Goal: Information Seeking & Learning: Check status

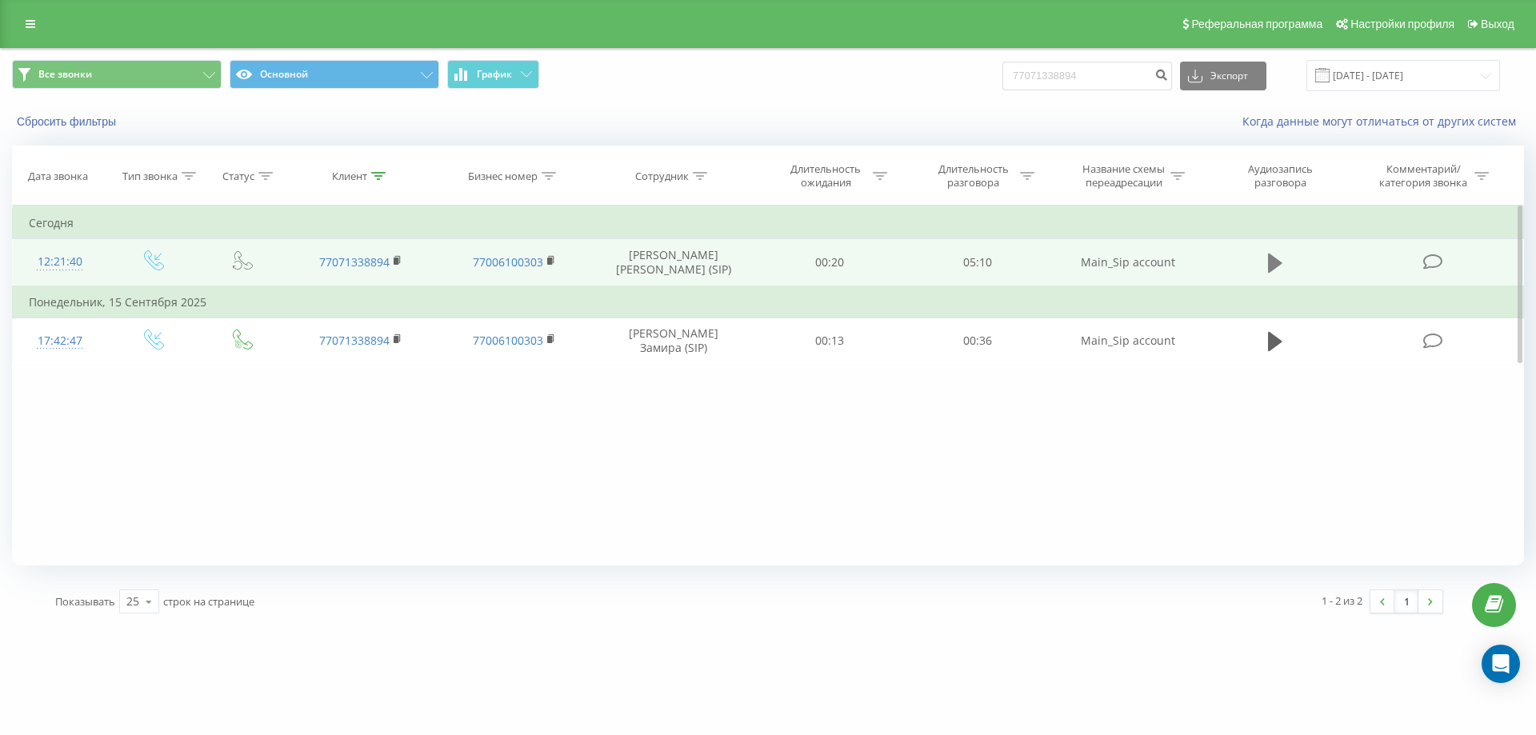
click at [1271, 265] on icon at bounding box center [1275, 263] width 14 height 19
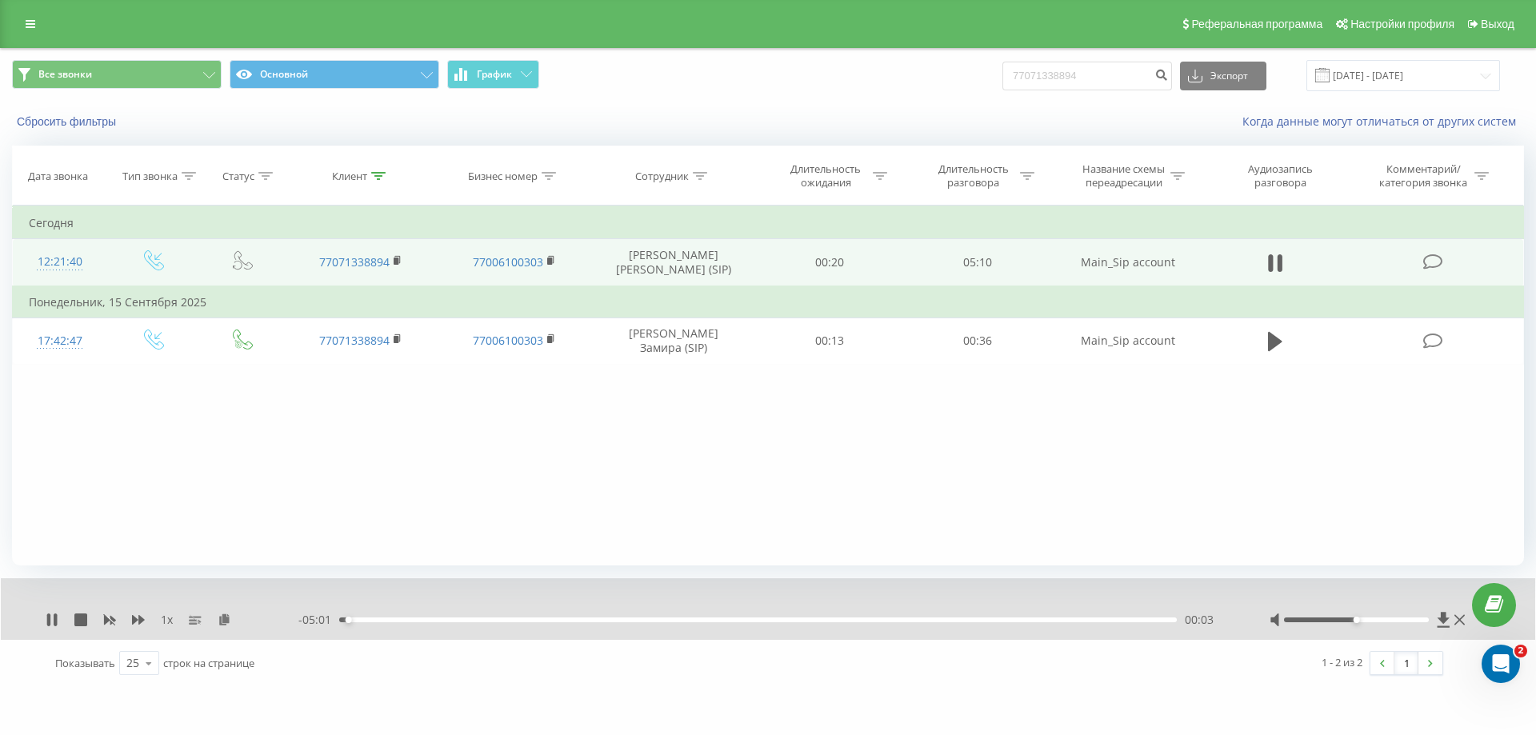
click at [1371, 618] on div at bounding box center [1369, 620] width 199 height 16
drag, startPoint x: 1370, startPoint y: 618, endPoint x: 1426, endPoint y: 622, distance: 56.1
click at [1426, 622] on div at bounding box center [1357, 620] width 146 height 5
click at [472, 620] on div "00:29" at bounding box center [758, 620] width 838 height 5
click at [569, 620] on div "00:49" at bounding box center [758, 620] width 838 height 5
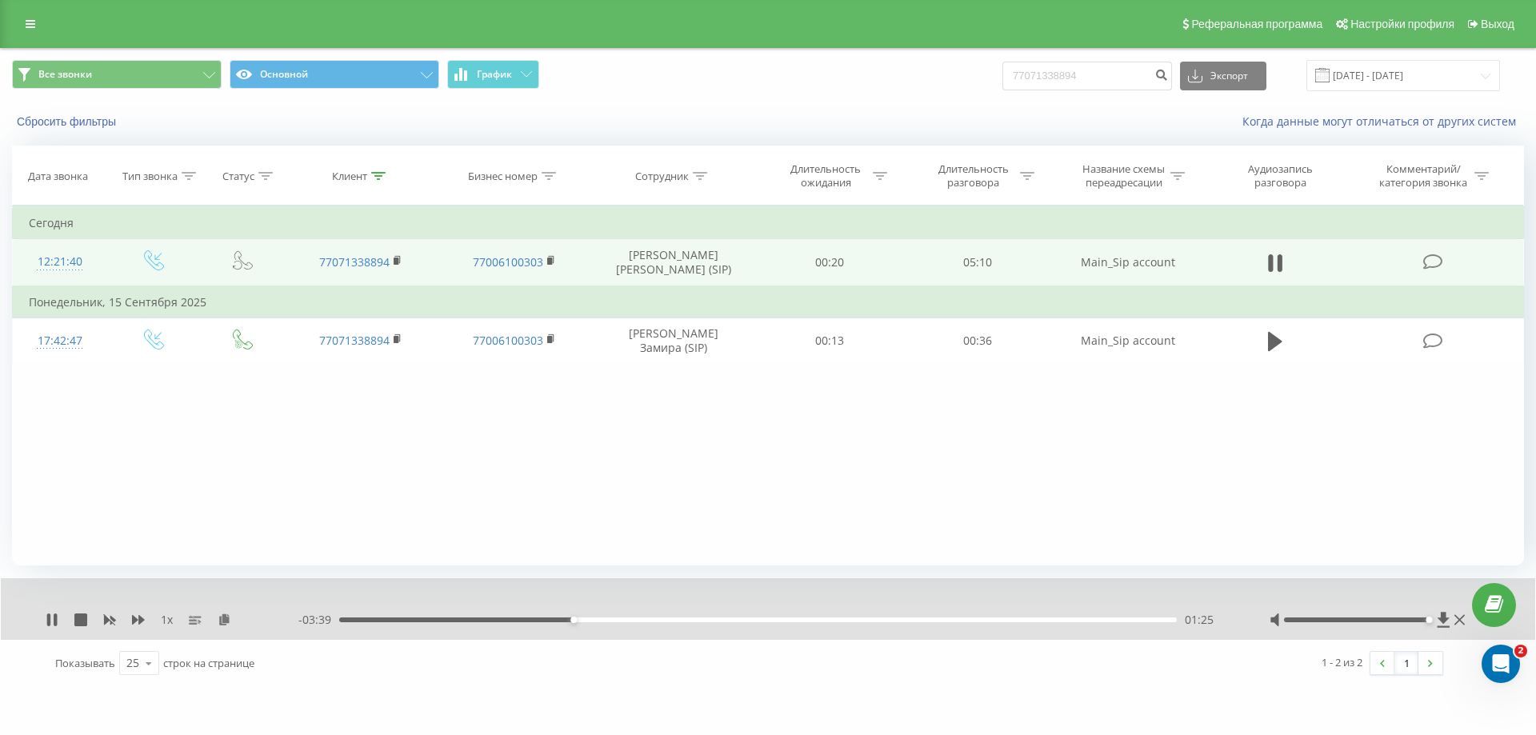
click at [701, 623] on div "- 03:39 01:25 01:25" at bounding box center [763, 620] width 931 height 16
click at [755, 622] on div "02:31" at bounding box center [758, 620] width 838 height 5
click at [48, 623] on icon at bounding box center [48, 620] width 3 height 13
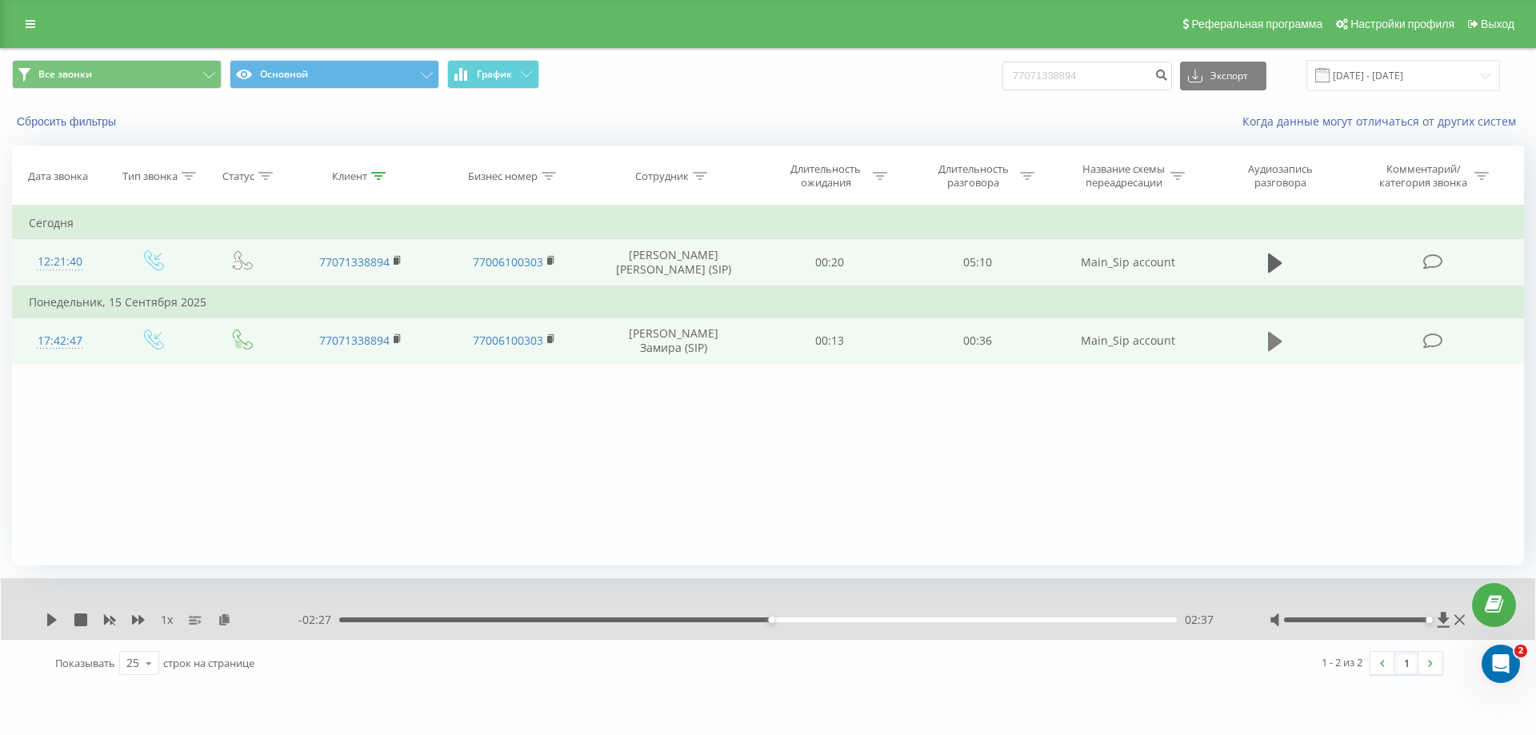
click at [1267, 348] on button at bounding box center [1275, 342] width 24 height 24
click at [49, 630] on div "1 x 00:00 00:34 00:34" at bounding box center [768, 609] width 1534 height 62
click at [47, 626] on icon at bounding box center [52, 620] width 13 height 13
click at [47, 622] on icon at bounding box center [52, 620] width 13 height 13
click at [77, 624] on icon at bounding box center [80, 620] width 13 height 13
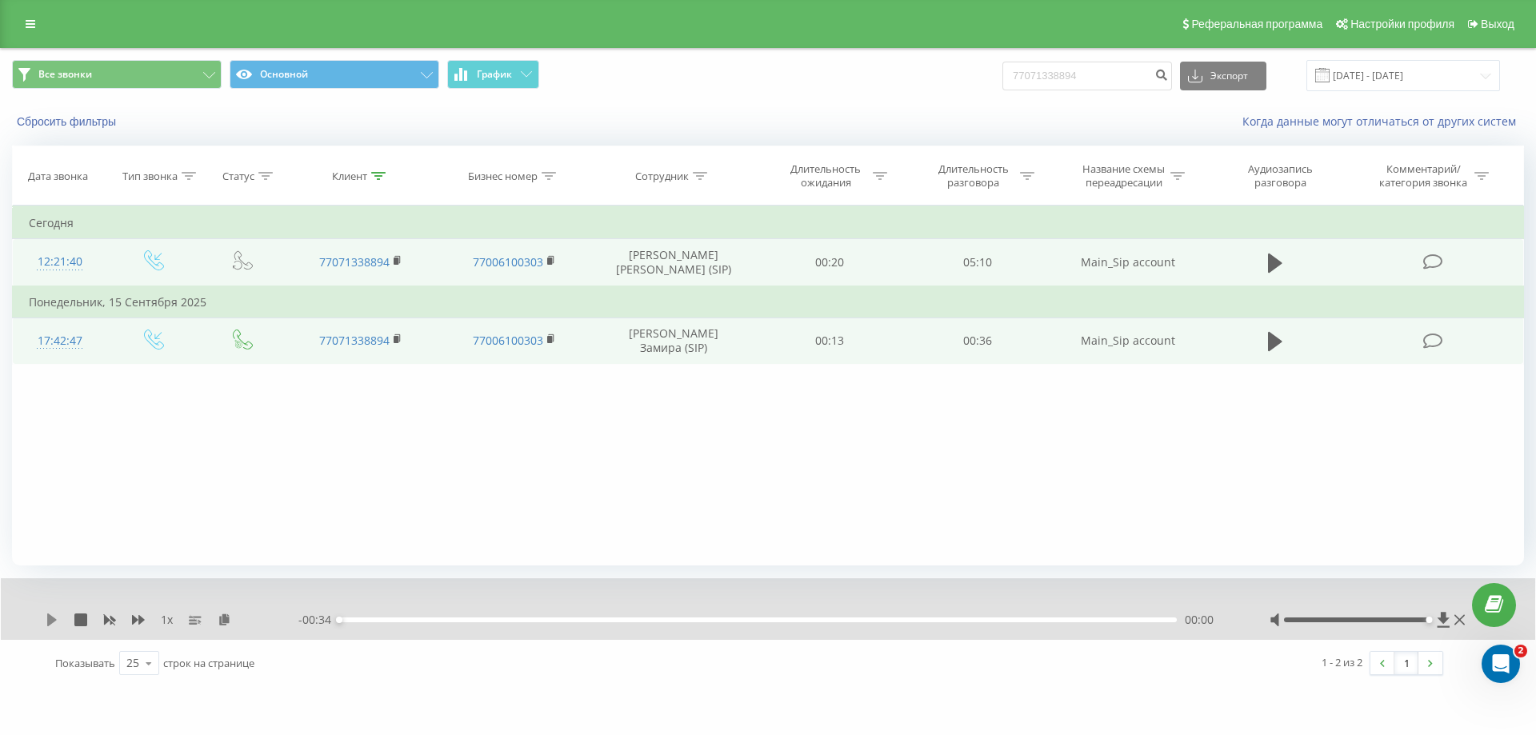
click at [50, 618] on icon at bounding box center [52, 620] width 10 height 13
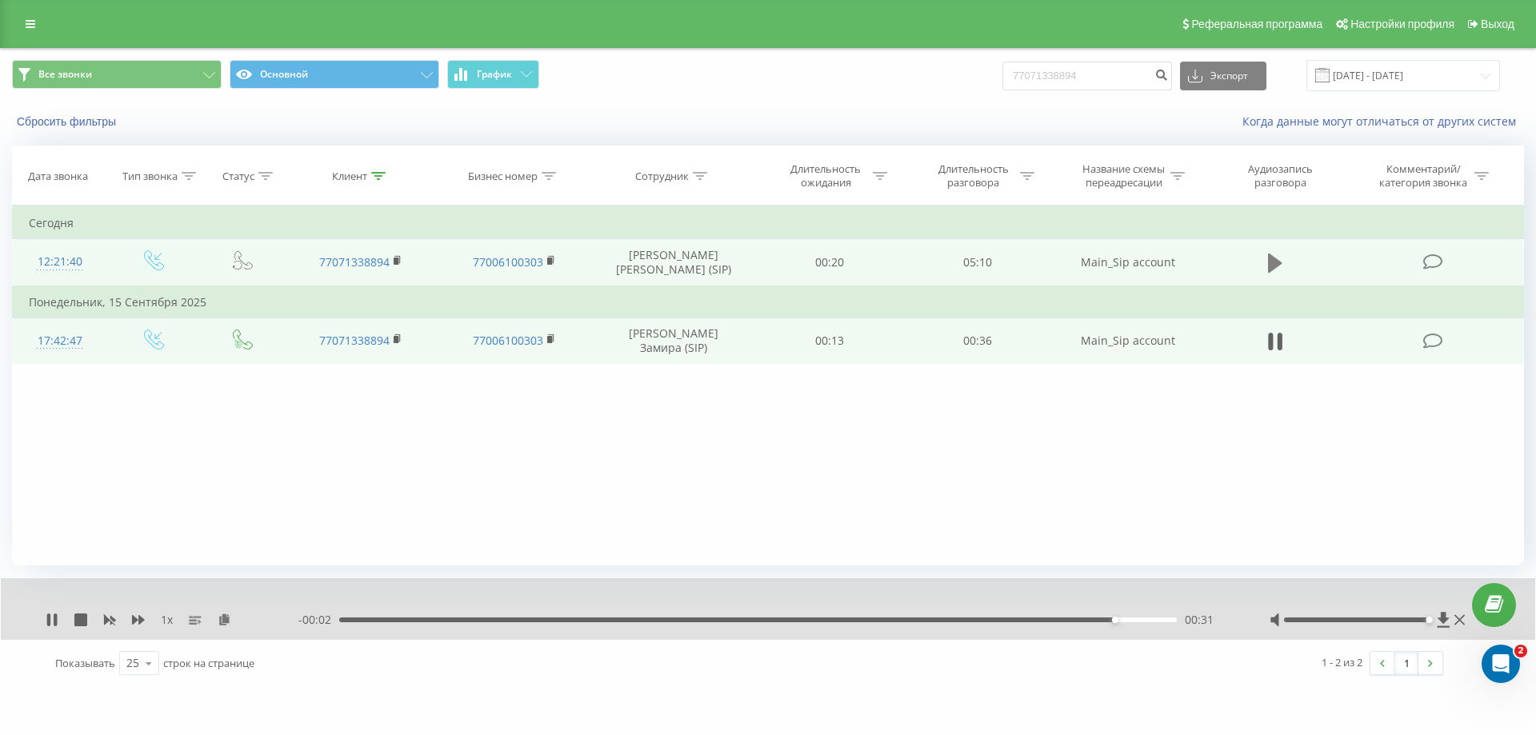
click at [1272, 263] on icon at bounding box center [1275, 263] width 14 height 19
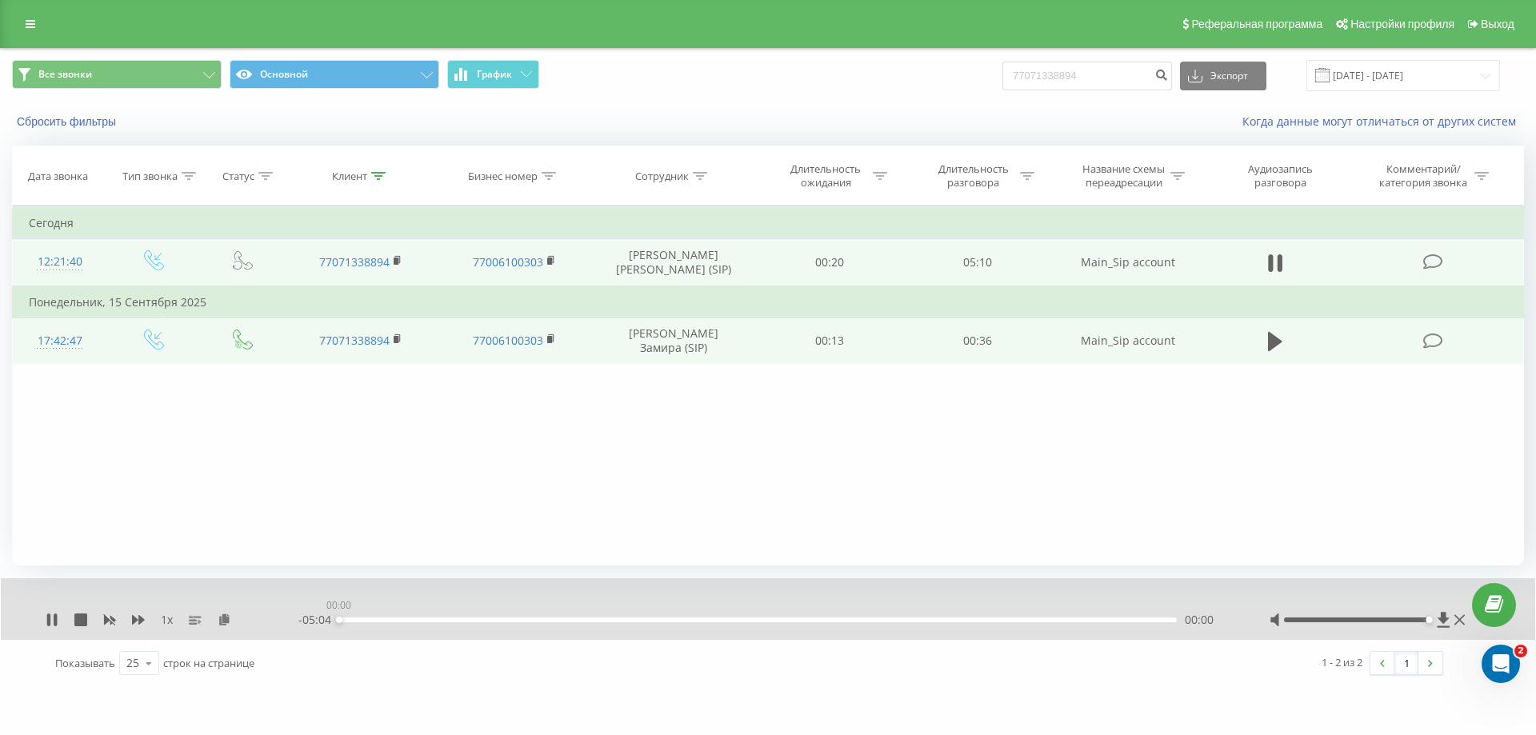
drag, startPoint x: 354, startPoint y: 618, endPoint x: 336, endPoint y: 620, distance: 18.6
click at [339, 620] on div "00:00" at bounding box center [758, 620] width 838 height 5
click at [843, 618] on div "03:03" at bounding box center [758, 620] width 838 height 5
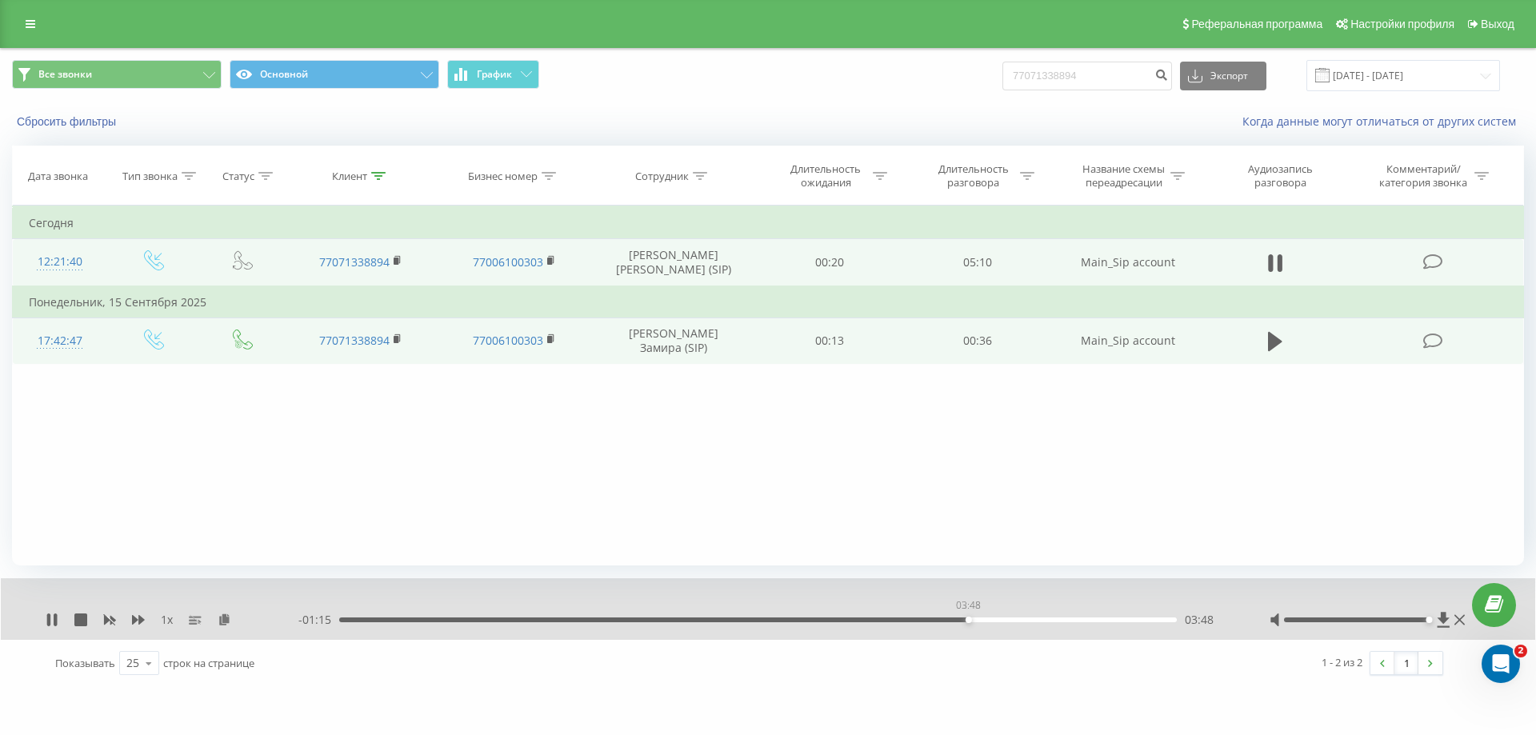
click at [968, 621] on div "03:48" at bounding box center [758, 620] width 838 height 5
click at [1063, 618] on div "04:23" at bounding box center [758, 620] width 838 height 5
click at [58, 620] on div "1 x" at bounding box center [172, 620] width 253 height 16
click at [52, 618] on icon at bounding box center [52, 620] width 13 height 13
